Goal: Obtain resource: Download file/media

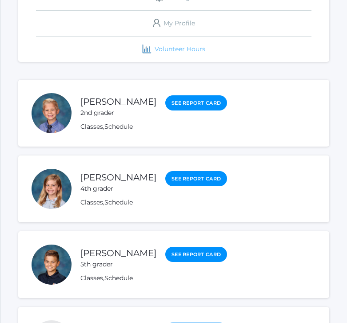
scroll to position [260, 0]
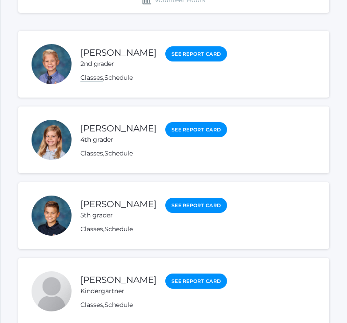
click at [89, 79] on link "Classes" at bounding box center [92, 77] width 23 height 8
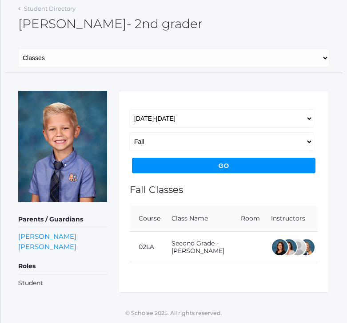
scroll to position [39, 0]
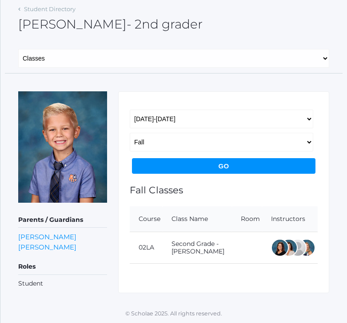
click at [286, 246] on div at bounding box center [280, 247] width 18 height 18
click at [222, 166] on input "Go" at bounding box center [224, 166] width 184 height 16
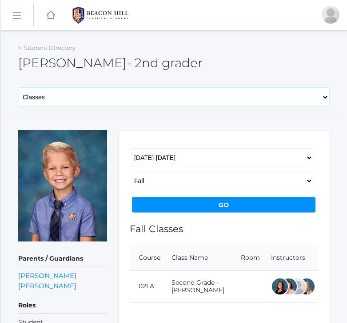
select select "/students/3523/lesson-plans"
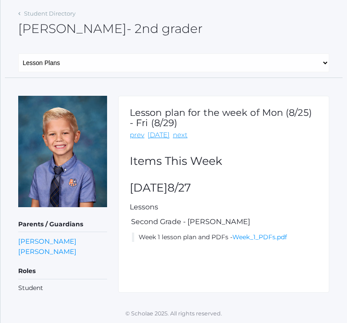
scroll to position [34, 0]
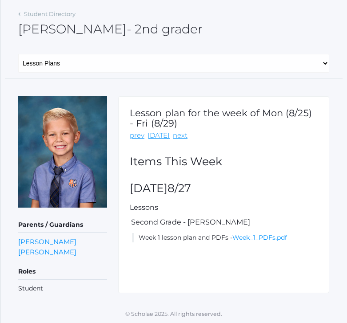
click at [249, 239] on li "Week 1 lesson plan and PDFs - Week_1_PDFs.pdf" at bounding box center [225, 237] width 186 height 9
click at [251, 237] on link "Week_1_PDFs.pdf" at bounding box center [260, 237] width 55 height 8
